Goal: Task Accomplishment & Management: Manage account settings

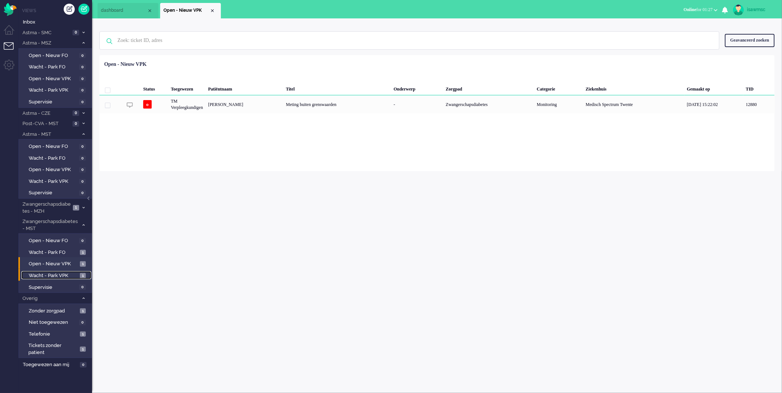
click at [77, 275] on span "Wacht - Park VPK" at bounding box center [53, 275] width 49 height 7
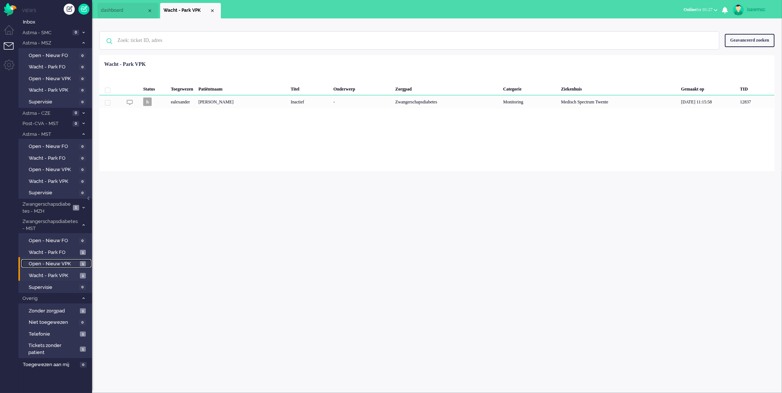
click at [74, 262] on span "Open - Nieuw VPK" at bounding box center [53, 264] width 49 height 7
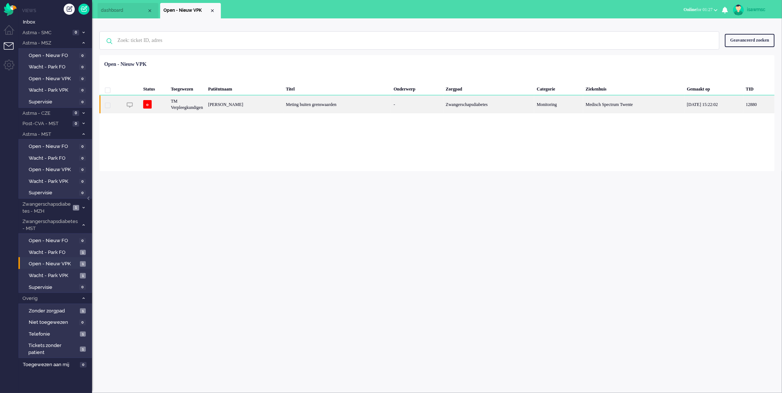
click at [282, 112] on div "[PERSON_NAME]" at bounding box center [244, 104] width 78 height 18
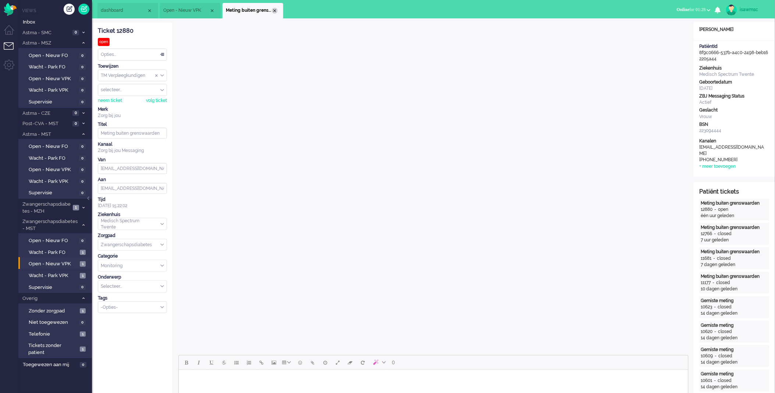
click at [273, 11] on div "Close tab" at bounding box center [275, 11] width 6 height 6
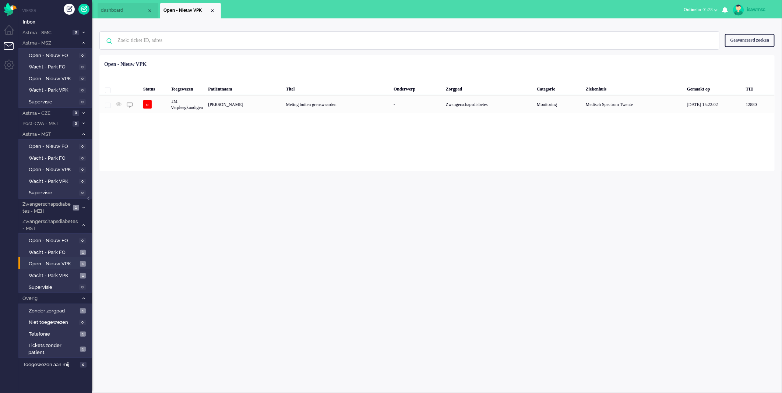
click at [258, 12] on ul "dashboard Open - Nieuw VPK" at bounding box center [365, 9] width 535 height 18
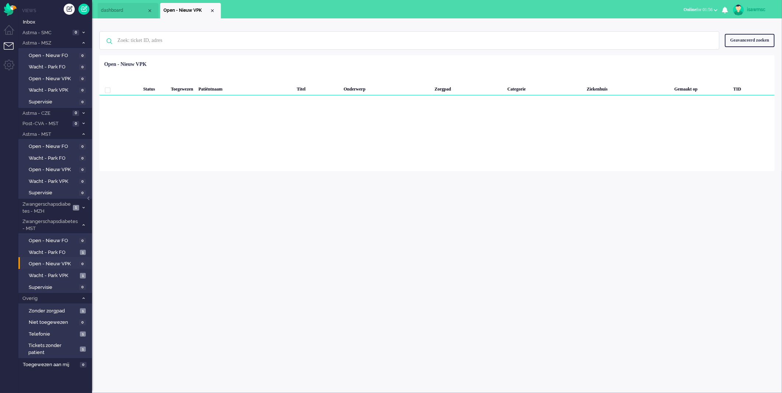
click at [293, 154] on div "Loading... Status Toegewezen Patiëntnaam Titel Onderwerp Zorgpad Categorie Ziek…" at bounding box center [436, 113] width 675 height 116
click at [185, 288] on div "isawmsc Thuis Ticket Csat Mijn gemiddelde cijfer Deze week - Ticket Bijdragen P…" at bounding box center [437, 205] width 690 height 375
